Goal: Transaction & Acquisition: Purchase product/service

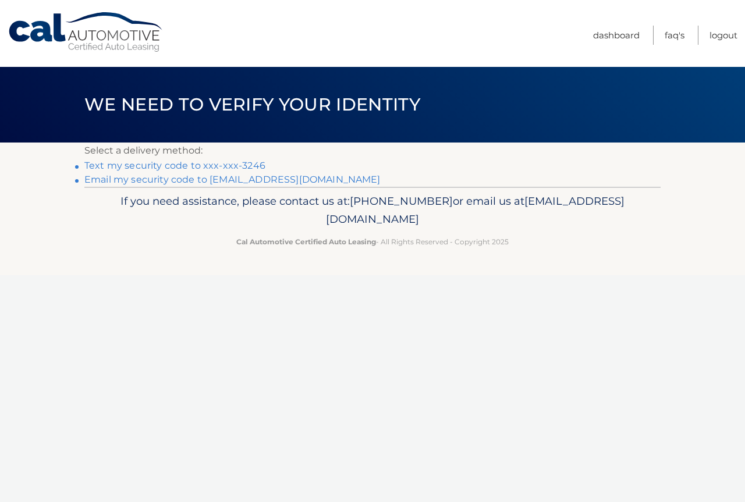
click at [225, 161] on link "Text my security code to xxx-xxx-3246" at bounding box center [174, 165] width 181 height 11
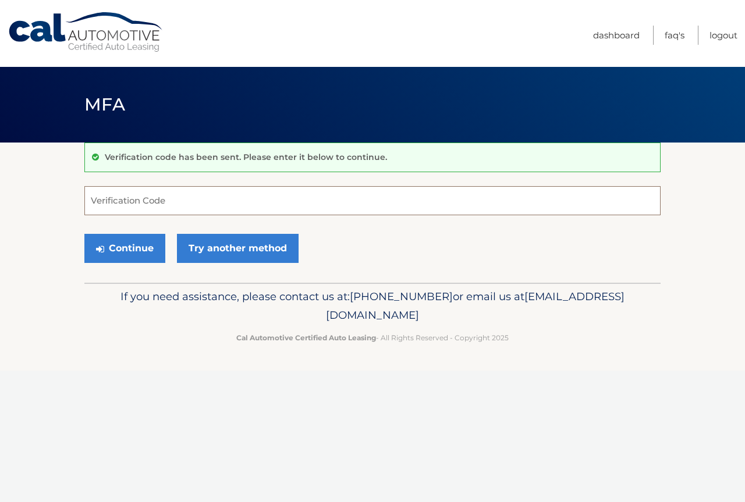
click at [165, 194] on input "Verification Code" at bounding box center [372, 200] width 576 height 29
type input "062116"
click at [120, 247] on button "Continue" at bounding box center [124, 248] width 81 height 29
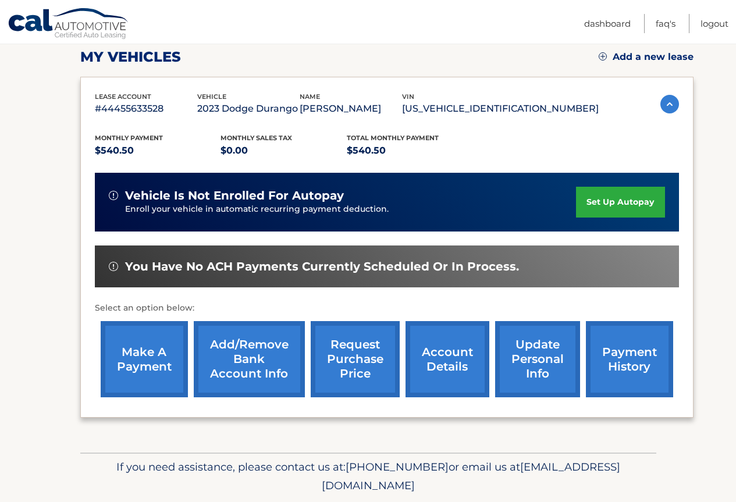
scroll to position [203, 0]
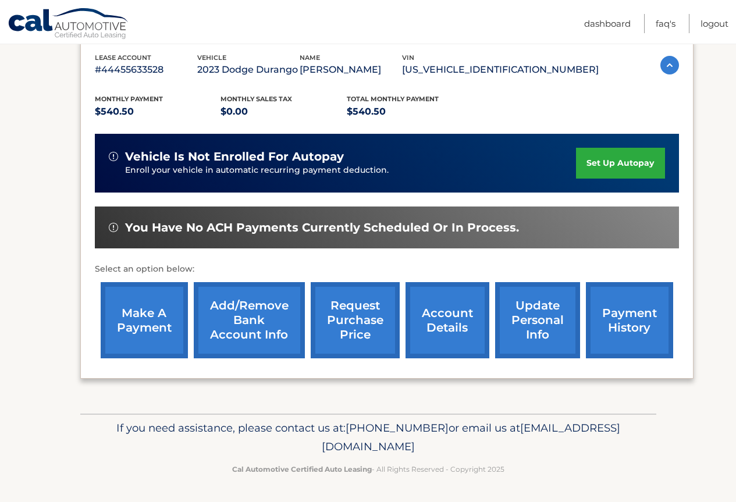
click at [126, 304] on link "make a payment" at bounding box center [144, 320] width 87 height 76
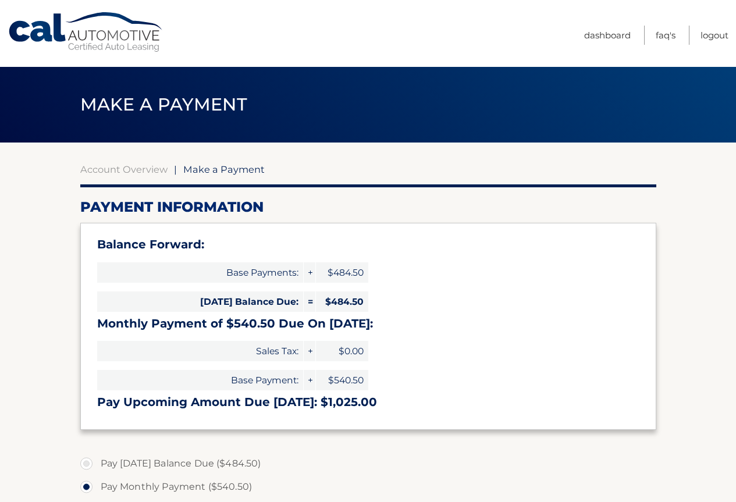
select select "MDI3N2NjM2EtNWRmMS00ZTdlLTk0MTktMDUyNzE2ZmIwZjZi"
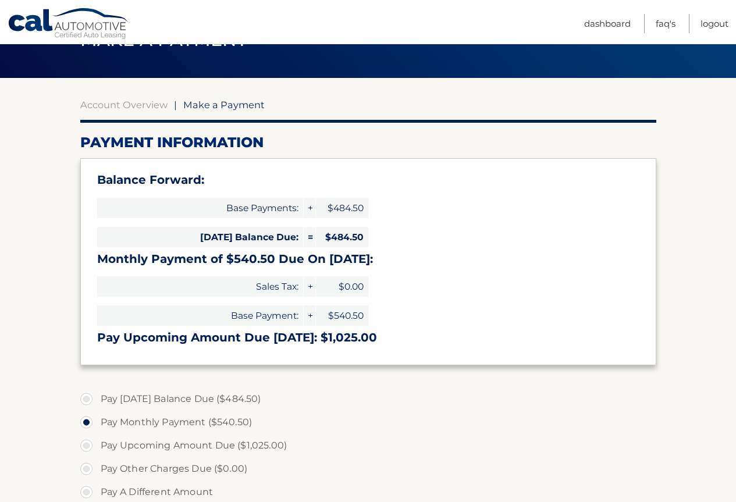
scroll to position [116, 0]
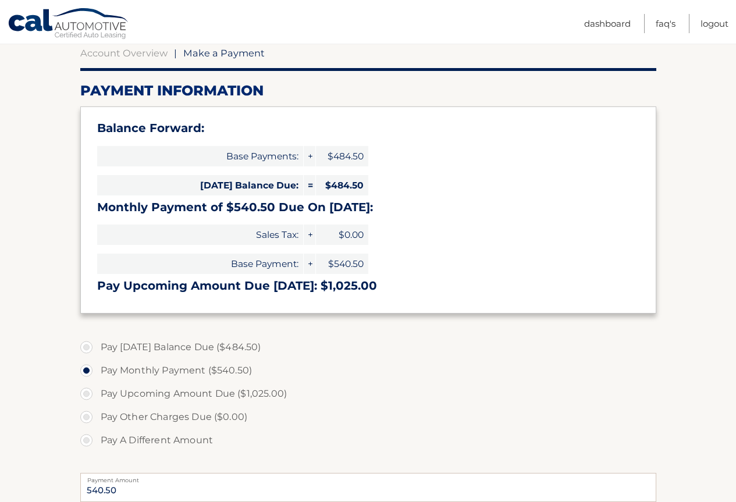
click at [86, 438] on label "Pay A Different Amount" at bounding box center [368, 440] width 576 height 23
click at [86, 438] on input "Pay A Different Amount" at bounding box center [91, 438] width 12 height 19
radio input "true"
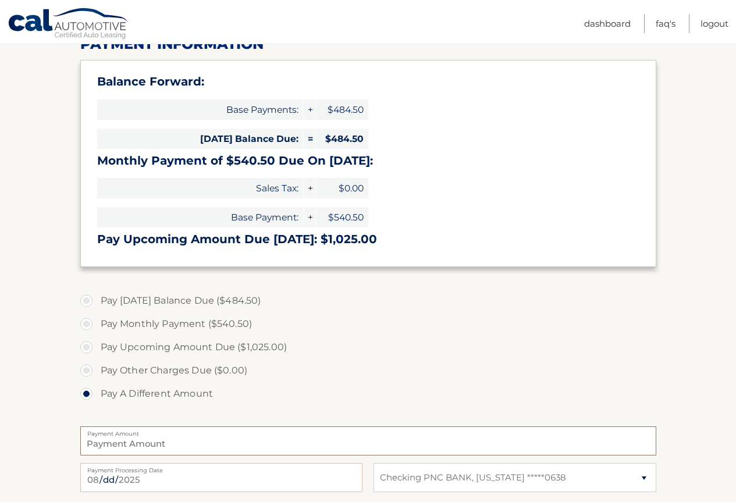
scroll to position [174, 0]
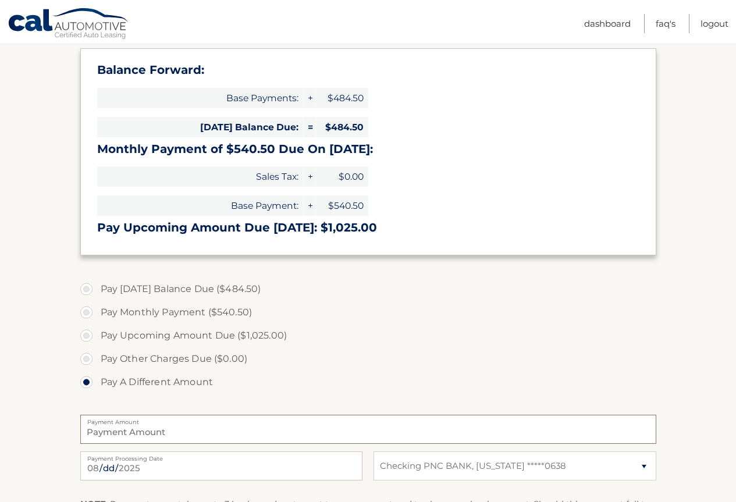
click at [249, 426] on input "Payment Amount" at bounding box center [368, 429] width 576 height 29
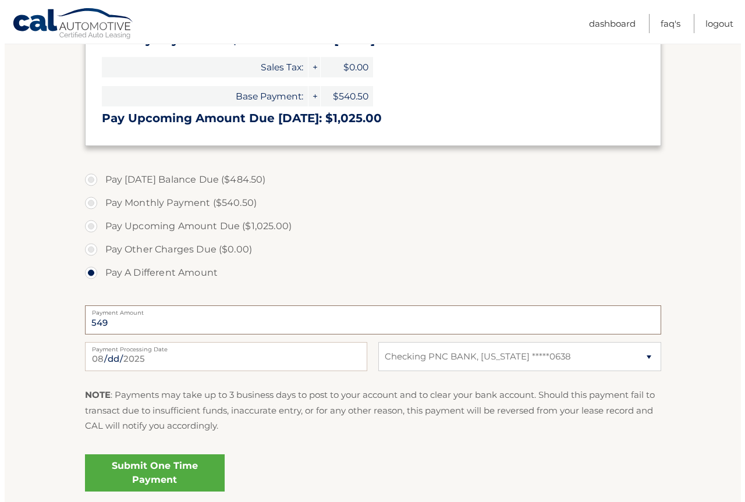
scroll to position [291, 0]
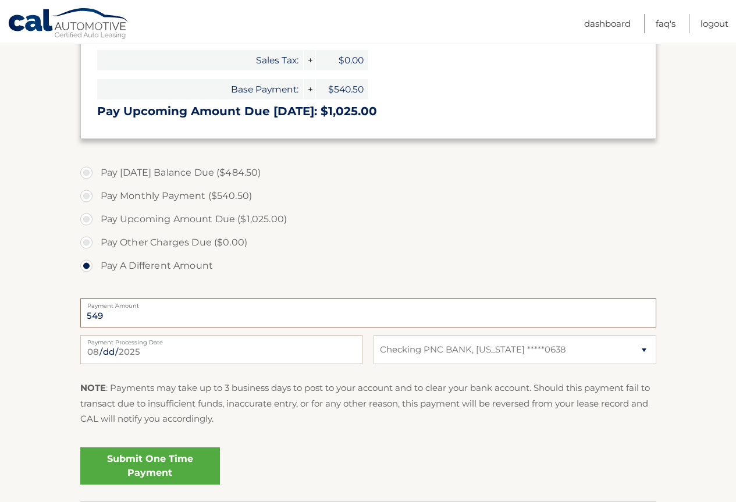
type input "549"
click at [164, 464] on link "Submit One Time Payment" at bounding box center [150, 465] width 140 height 37
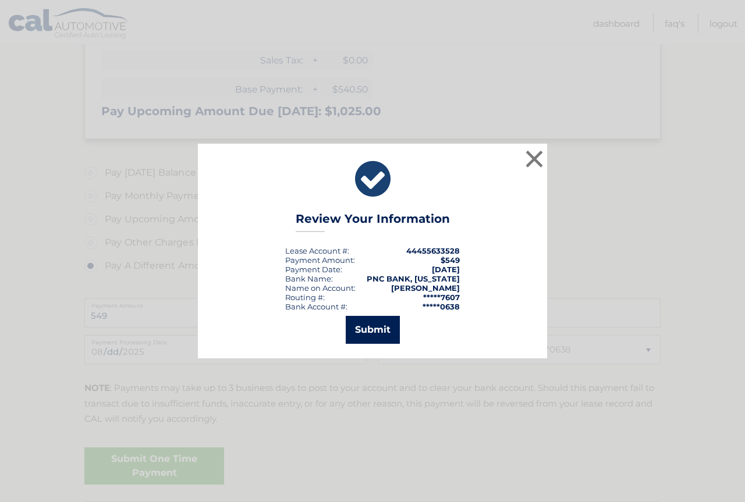
click at [356, 322] on button "Submit" at bounding box center [372, 330] width 54 height 28
